Goal: Find specific fact: Find specific fact

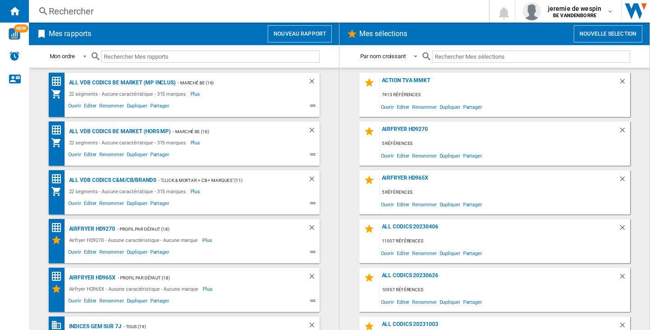
click at [62, 7] on div "Rechercher" at bounding box center [257, 11] width 417 height 13
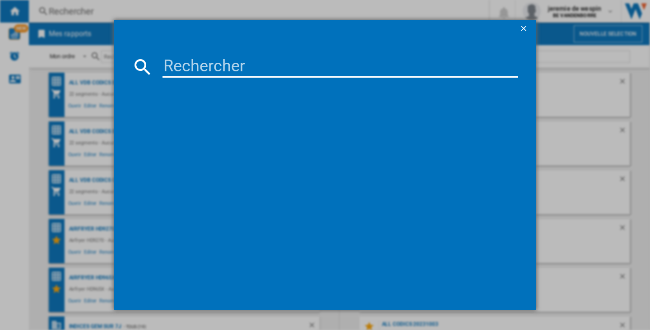
click at [188, 52] on md-dialog-content at bounding box center [325, 174] width 423 height 272
click at [188, 78] on md-dialog-content at bounding box center [325, 174] width 423 height 272
click at [187, 71] on input at bounding box center [341, 67] width 356 height 22
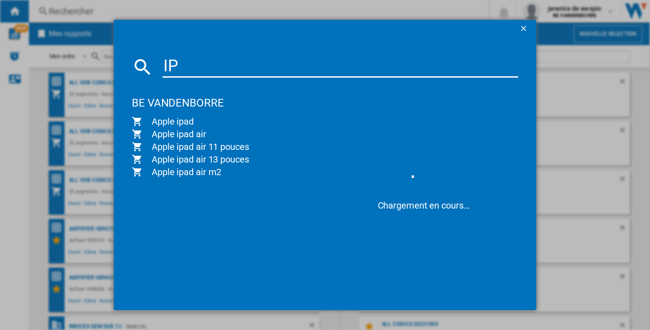
type input "I"
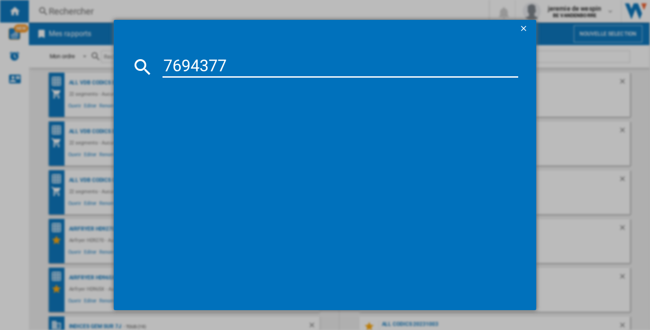
type input "7694377"
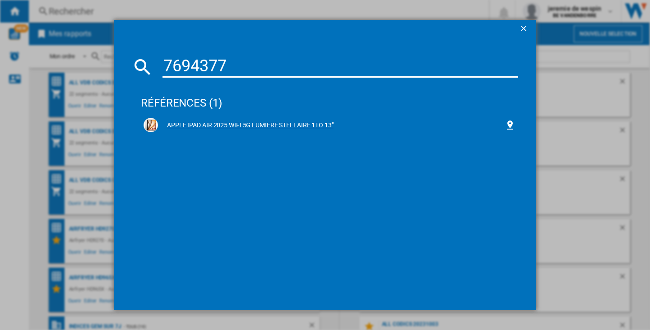
click at [298, 125] on div "APPLE IPAD AIR 2025 WIFI 5G LUMIERE STELLAIRE 1TO 13"" at bounding box center [331, 125] width 347 height 9
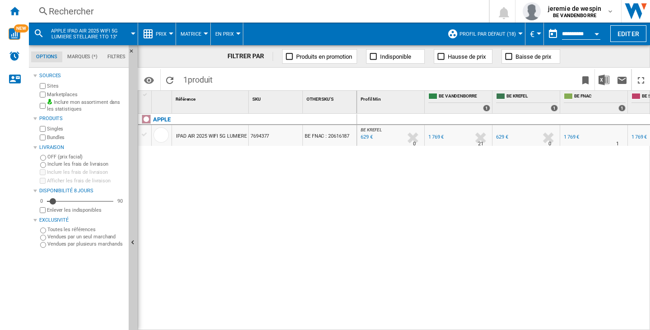
click at [330, 252] on div "APPLE IPAD AIR 2025 WIFI 5G LUMIERE STELLAIRE 1TO 13" 7694377 BE FNAC : 20616187" at bounding box center [247, 220] width 219 height 212
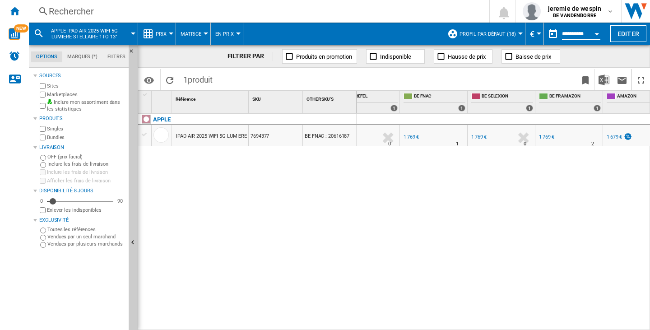
scroll to position [0, 138]
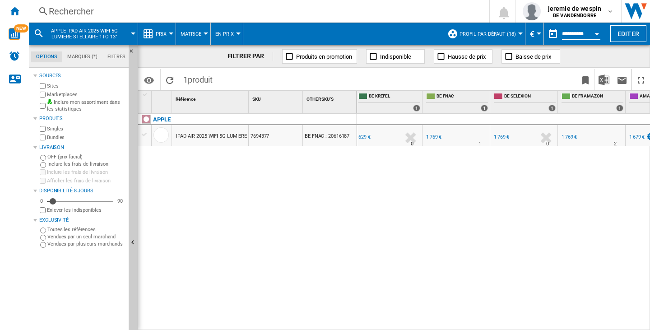
click at [365, 137] on div "629 €" at bounding box center [365, 137] width 12 height 6
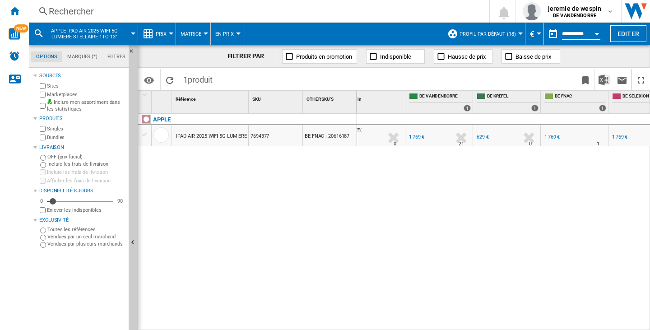
scroll to position [0, 0]
